Goal: Information Seeking & Learning: Learn about a topic

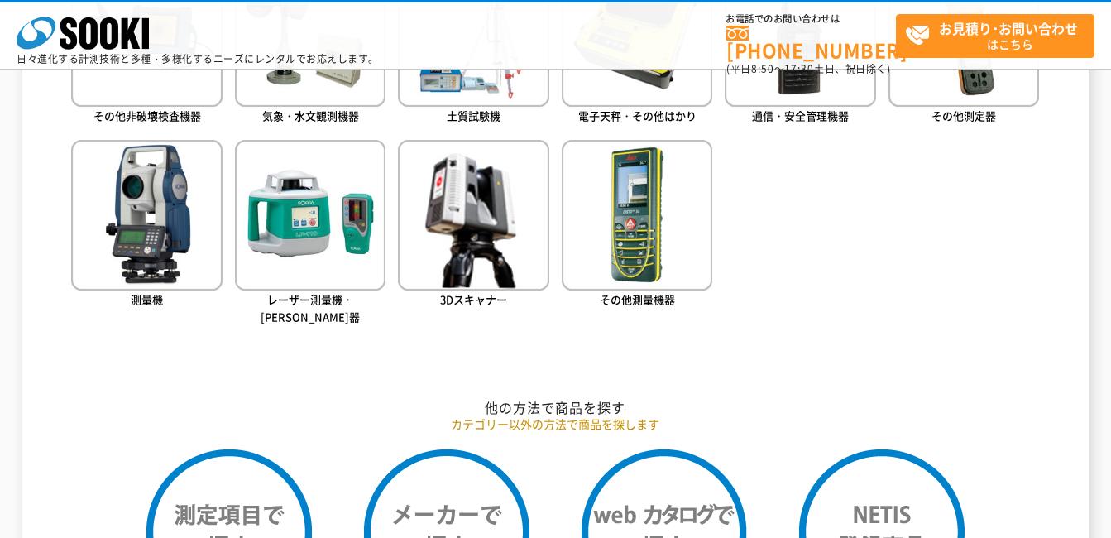
scroll to position [910, 0]
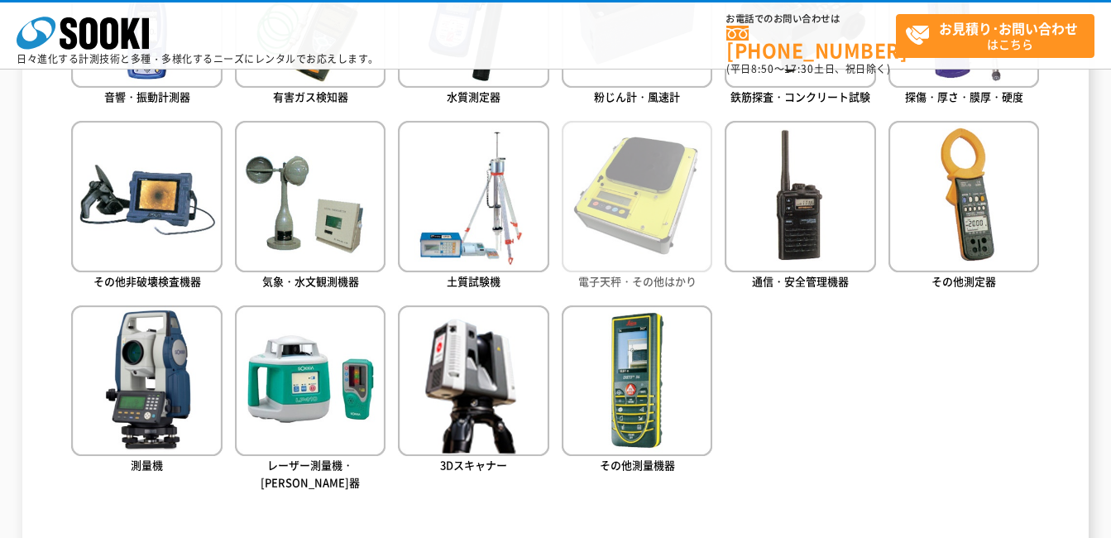
click at [645, 227] on img at bounding box center [637, 196] width 151 height 151
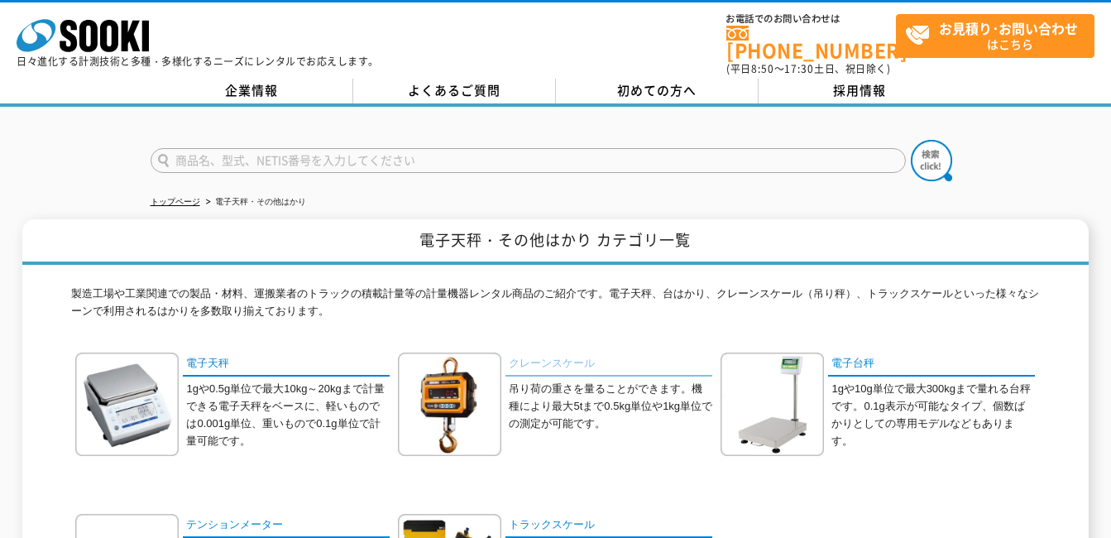
click at [557, 360] on link "クレーンスケール" at bounding box center [608, 364] width 207 height 24
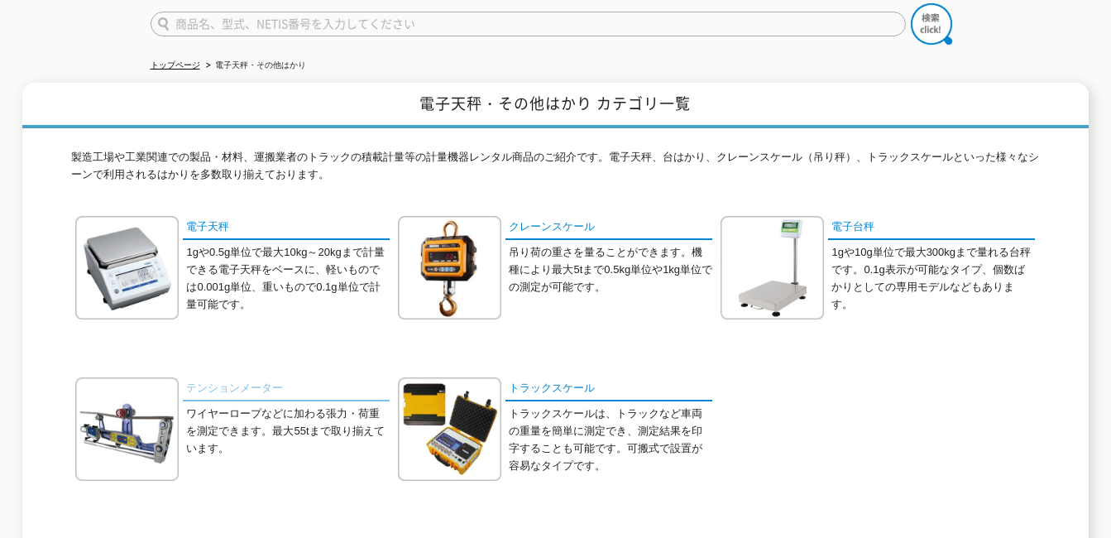
scroll to position [127, 0]
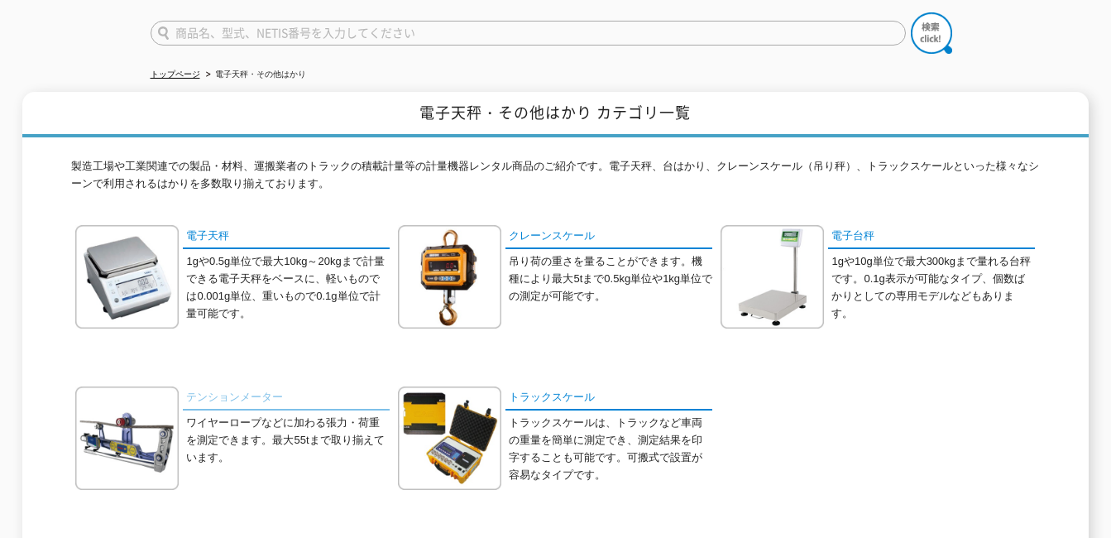
click at [227, 386] on link "テンションメーター" at bounding box center [286, 398] width 207 height 24
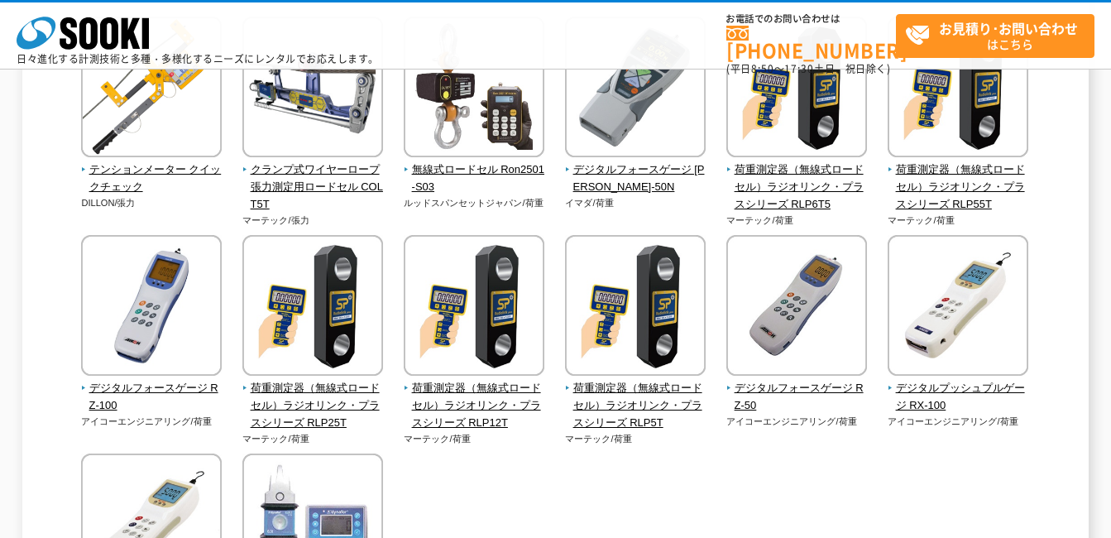
scroll to position [331, 0]
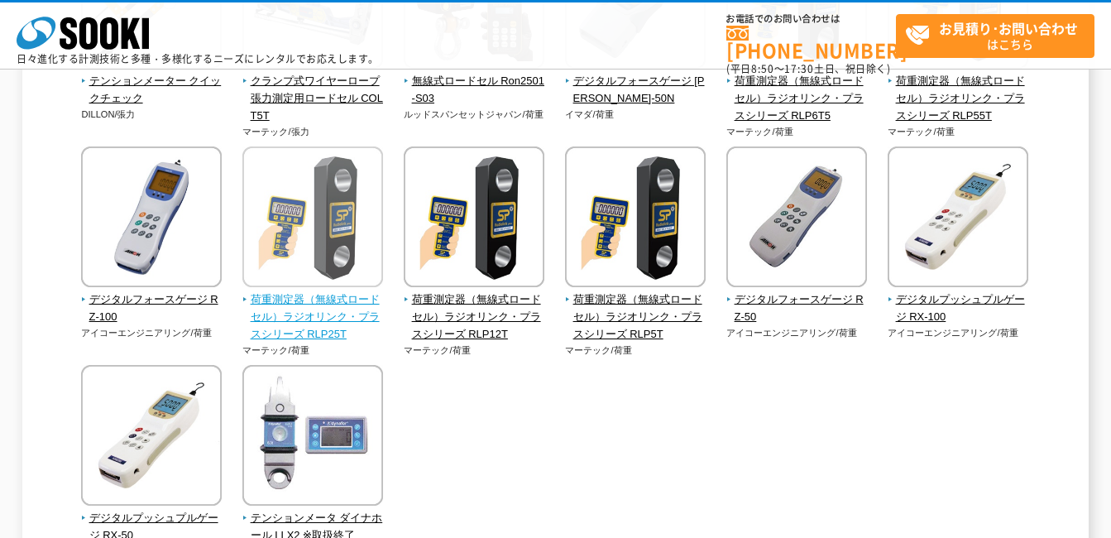
click at [320, 313] on span "荷重測定器（無線式ロードセル）ラジオリンク・プラスシリーズ RLP25T" at bounding box center [312, 316] width 141 height 51
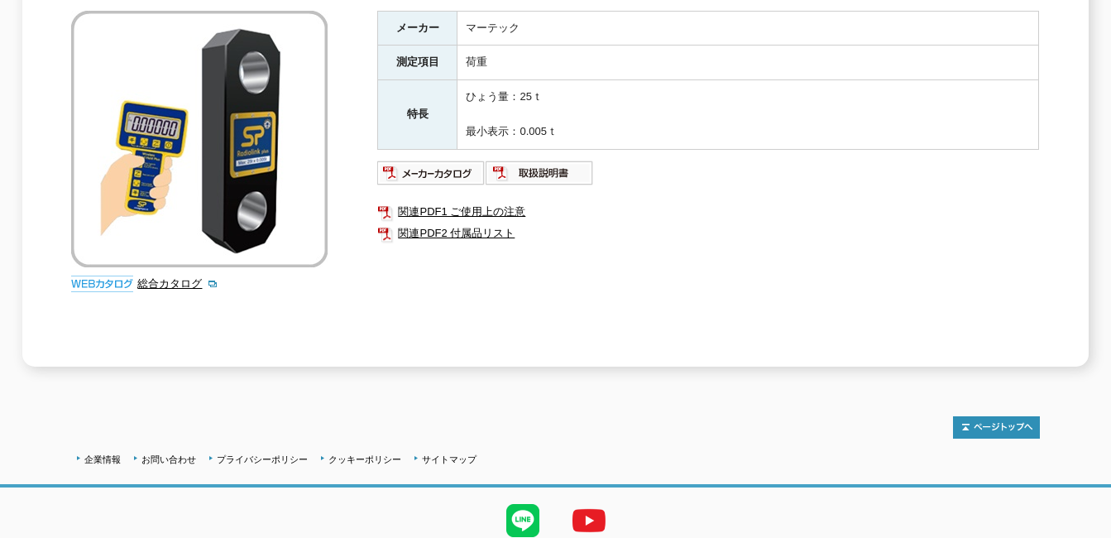
scroll to position [268, 0]
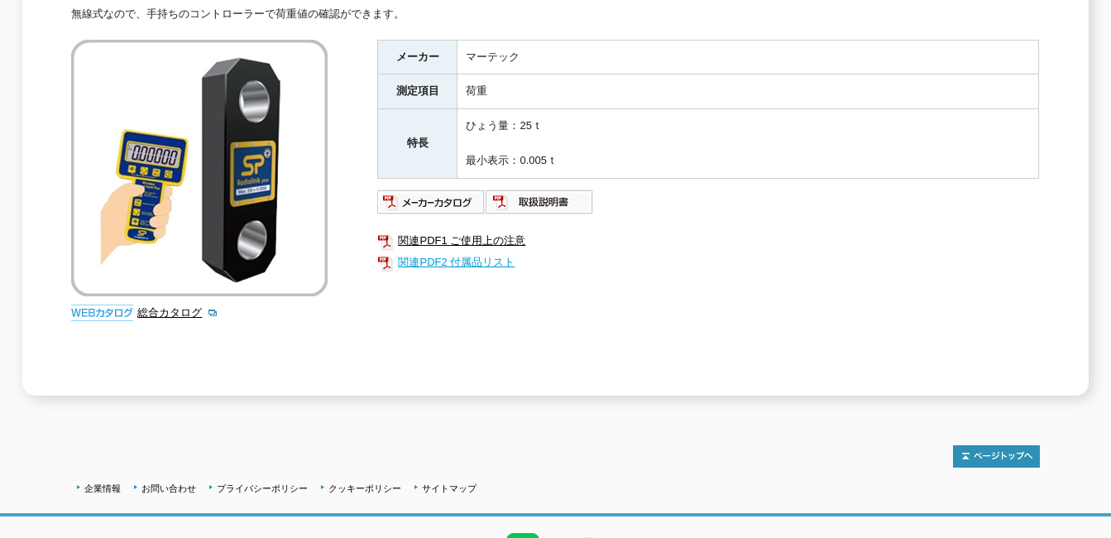
click at [459, 254] on link "関連PDF2 付属品リスト" at bounding box center [708, 262] width 662 height 22
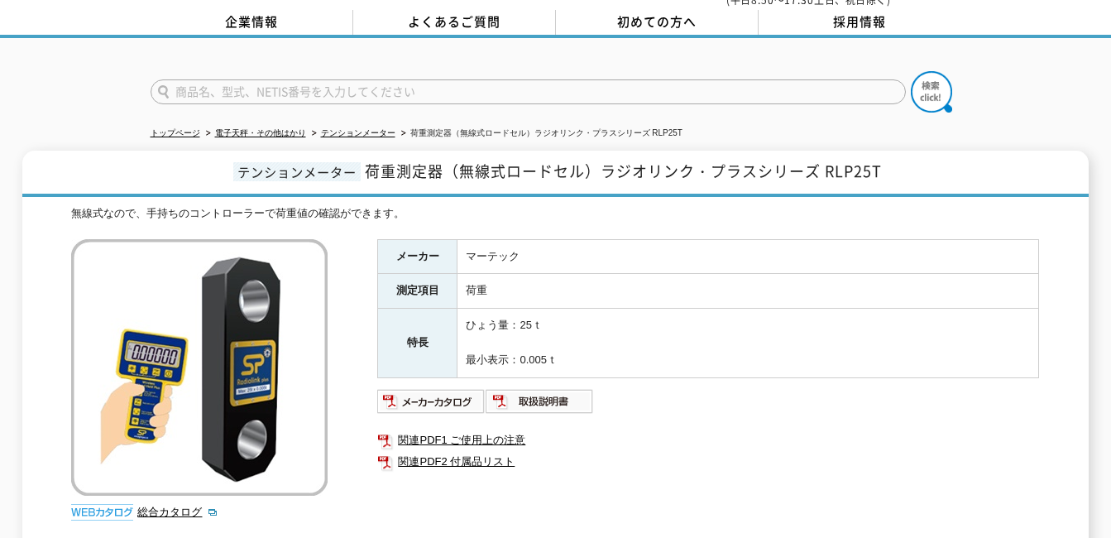
scroll to position [20, 0]
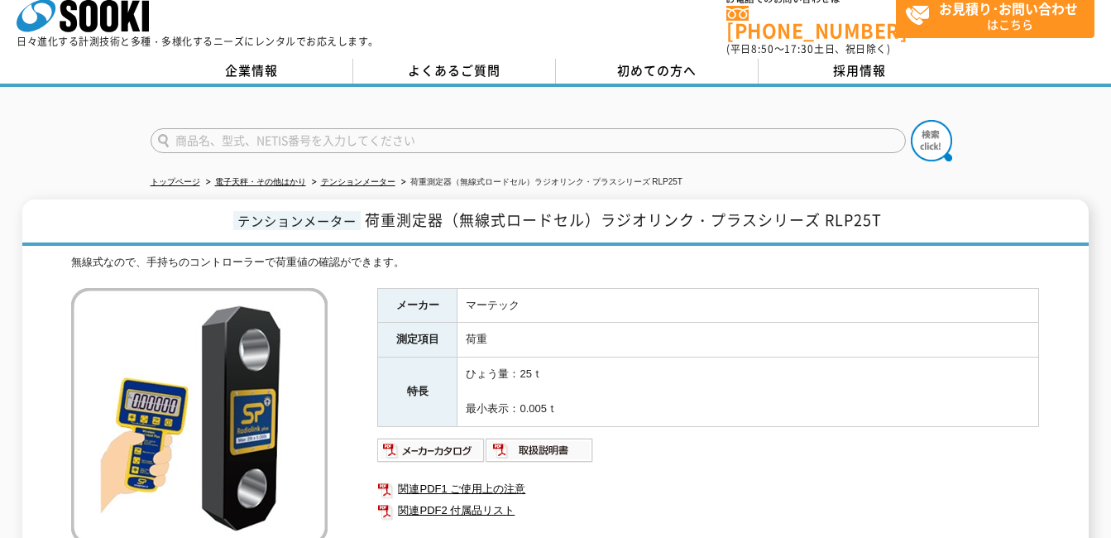
click at [742, 265] on div "無線式なので、手持ちのコントローラーで荷重値の確認ができます。 総合カタログ メーカー マーテック 測定項目 荷重 特長 ひょう量：25ｔ 最小表示：0.00…" at bounding box center [555, 449] width 968 height 390
click at [807, 264] on div "無線式なので、手持ちのコントローラーで荷重値の確認ができます。 総合カタログ メーカー マーテック 測定項目 荷重 特長 ひょう量：25ｔ 最小表示：0.00…" at bounding box center [555, 449] width 968 height 390
click at [697, 255] on div "無線式なので、手持ちのコントローラーで荷重値の確認ができます。" at bounding box center [555, 262] width 968 height 17
click at [648, 259] on div "無線式なので、手持ちのコントローラーで荷重値の確認ができます。" at bounding box center [555, 262] width 968 height 17
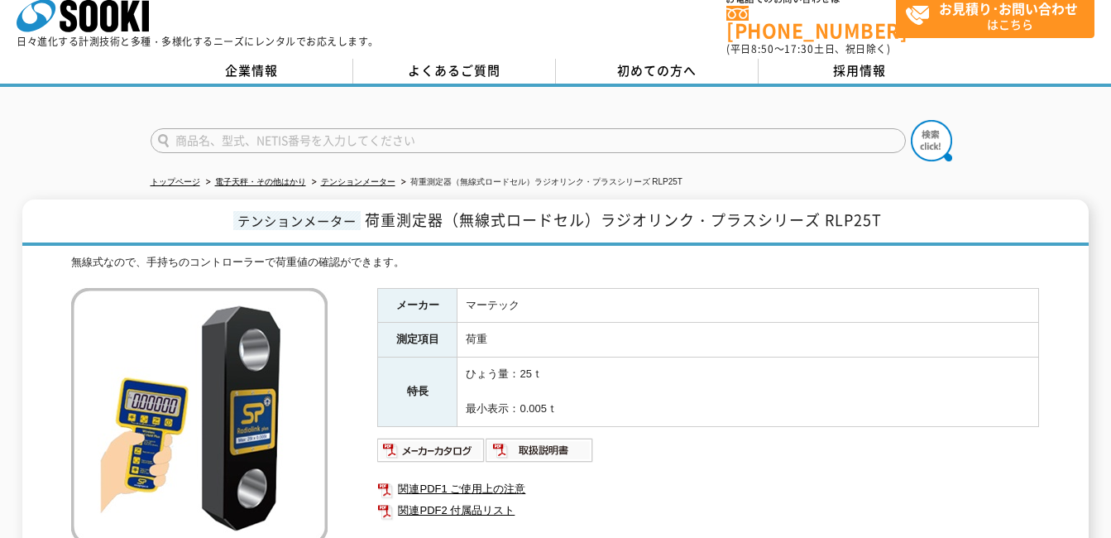
click at [699, 270] on div "無線式なので、手持ちのコントローラーで荷重値の確認ができます。 総合カタログ メーカー マーテック 測定項目 荷重 特長 ひょう量：25ｔ 最小表示：0.00…" at bounding box center [555, 449] width 968 height 390
click at [754, 240] on div "テンションメーター 荷重測定器（無線式ロードセル）ラジオリンク・プラスシリーズ RLP25T 無線式なので、手持ちのコントローラーで荷重値の確認ができます。 …" at bounding box center [555, 421] width 1066 height 444
click at [782, 254] on div "無線式なので、手持ちのコントローラーで荷重値の確認ができます。" at bounding box center [555, 262] width 968 height 17
click at [889, 273] on div "無線式なので、手持ちのコントローラーで荷重値の確認ができます。 総合カタログ メーカー マーテック 測定項目 荷重 特長 ひょう量：25ｔ 最小表示：0.00…" at bounding box center [555, 449] width 968 height 390
click at [880, 261] on div "無線式なので、手持ちのコントローラーで荷重値の確認ができます。" at bounding box center [555, 262] width 968 height 17
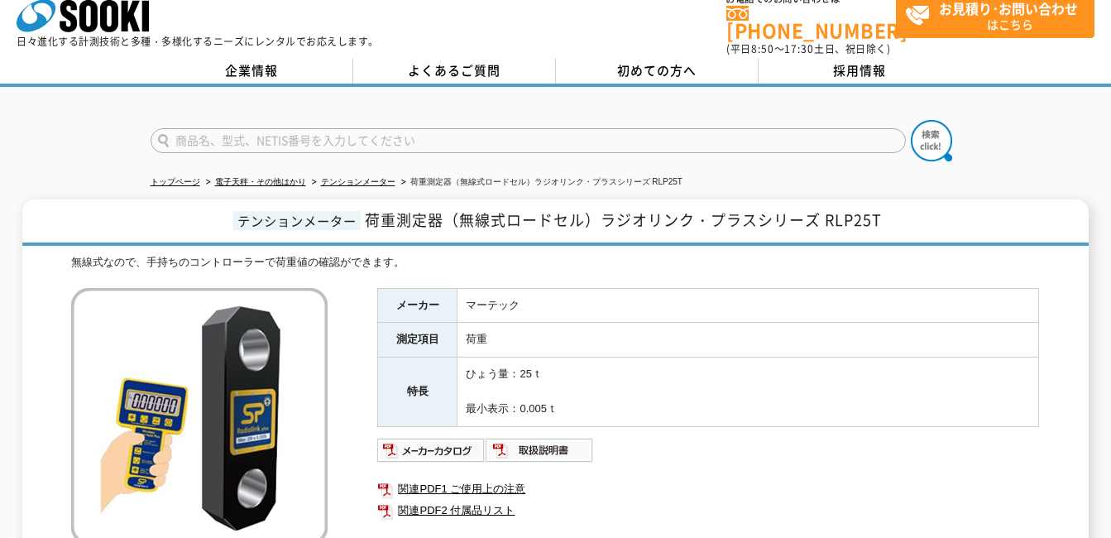
click at [880, 261] on div "無線式なので、手持ちのコントローラーで荷重値の確認ができます。" at bounding box center [555, 262] width 968 height 17
click at [707, 504] on link "関連PDF2 付属品リスト" at bounding box center [708, 511] width 662 height 22
